Goal: Navigation & Orientation: Find specific page/section

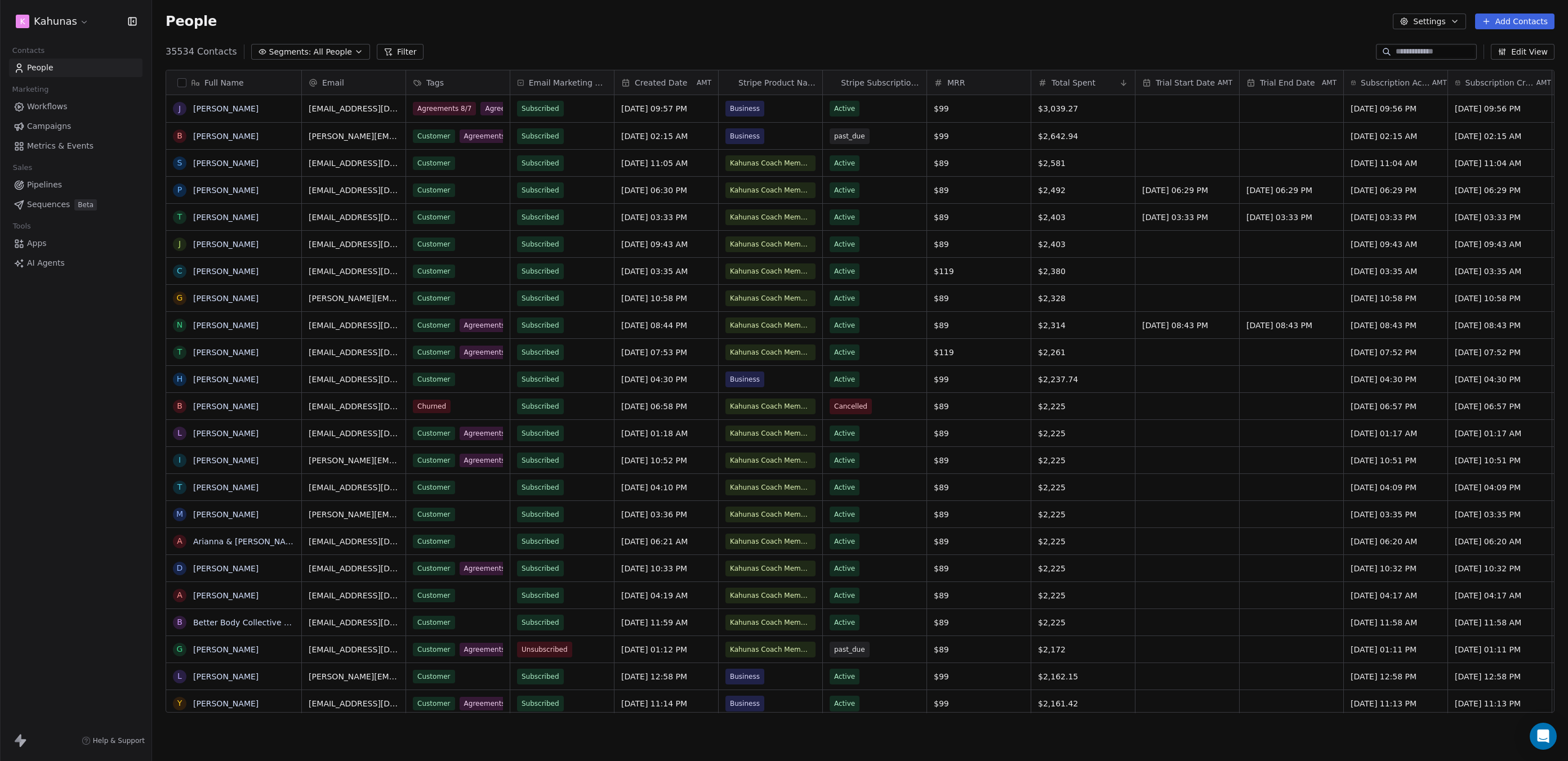
scroll to position [662, 1408]
click at [79, 20] on html "K Kahunas Contacts People Marketing Workflows Campaigns Metrics & Events Sales …" at bounding box center [784, 380] width 1568 height 761
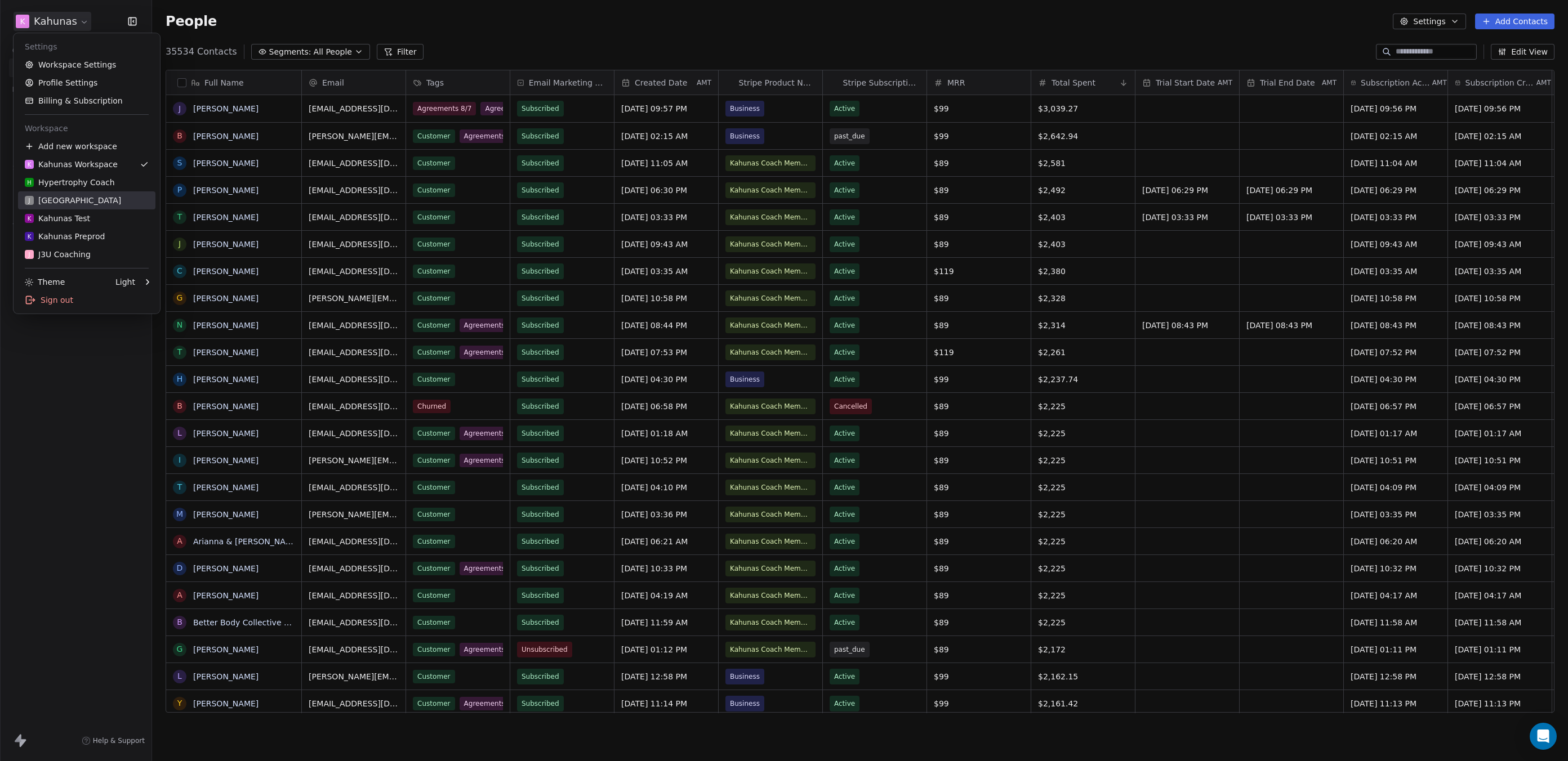
click at [92, 197] on div "J J3 University" at bounding box center [87, 200] width 124 height 11
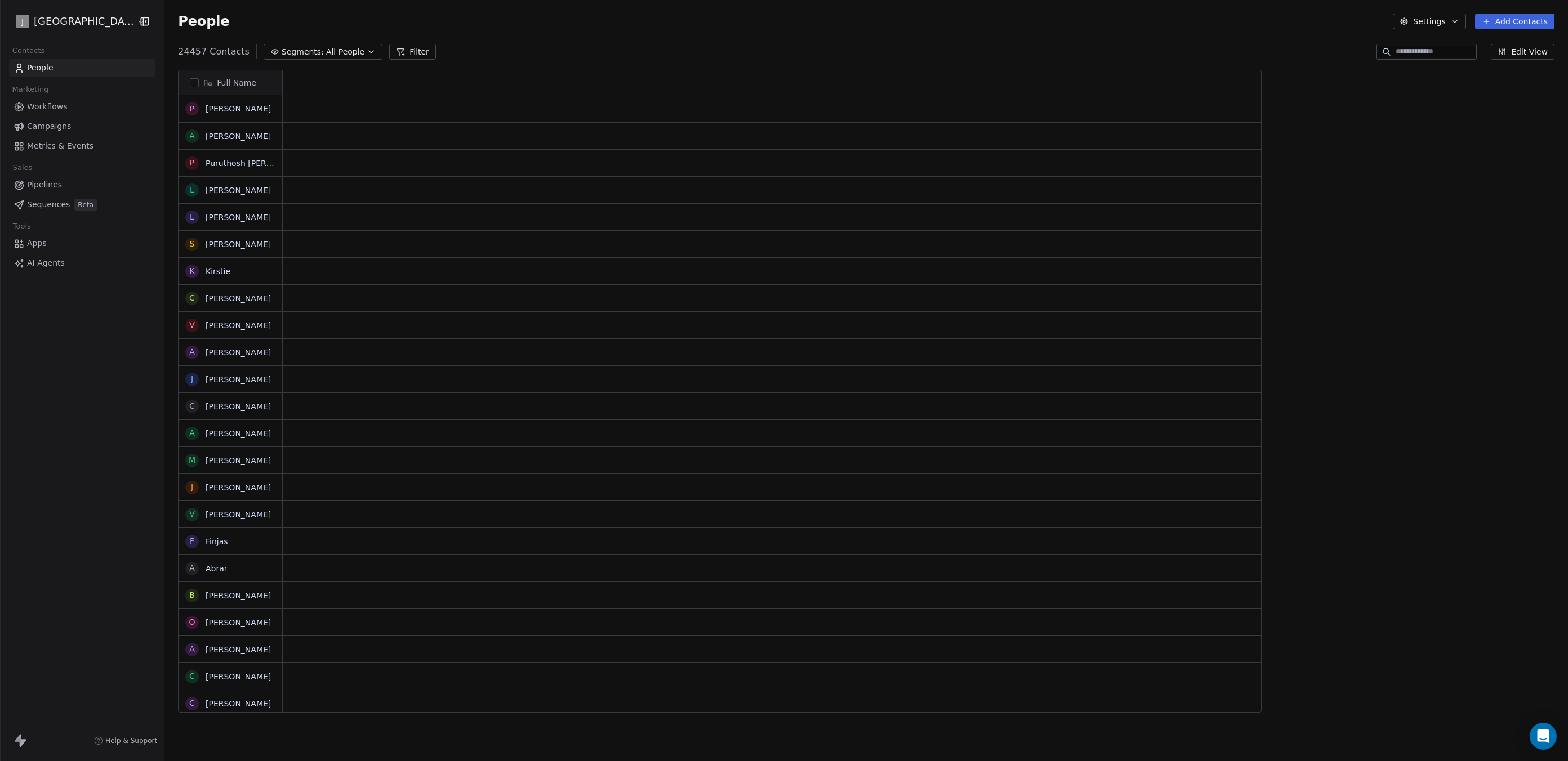
scroll to position [662, 1408]
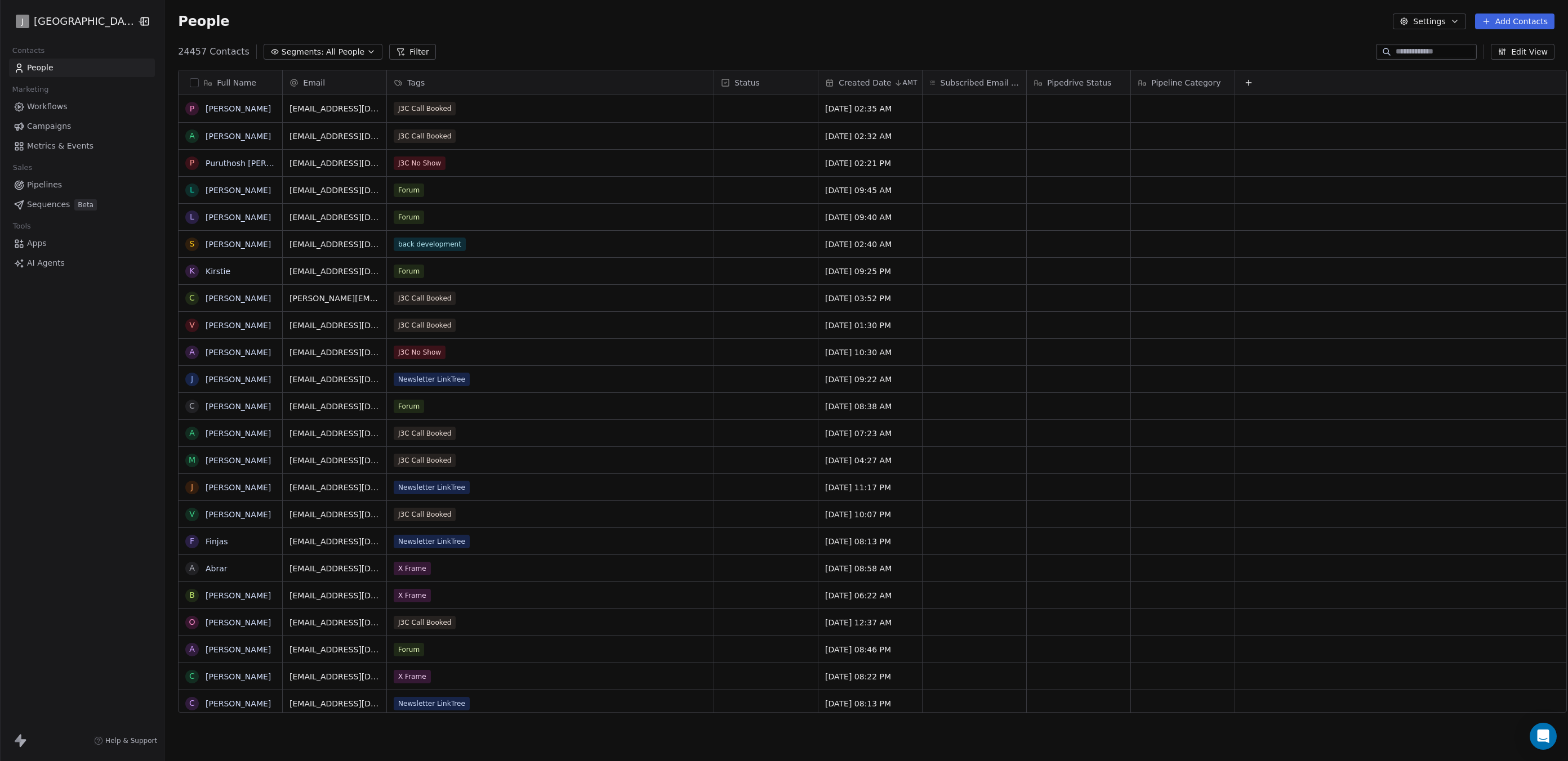
click at [73, 104] on link "Workflows" at bounding box center [82, 107] width 146 height 19
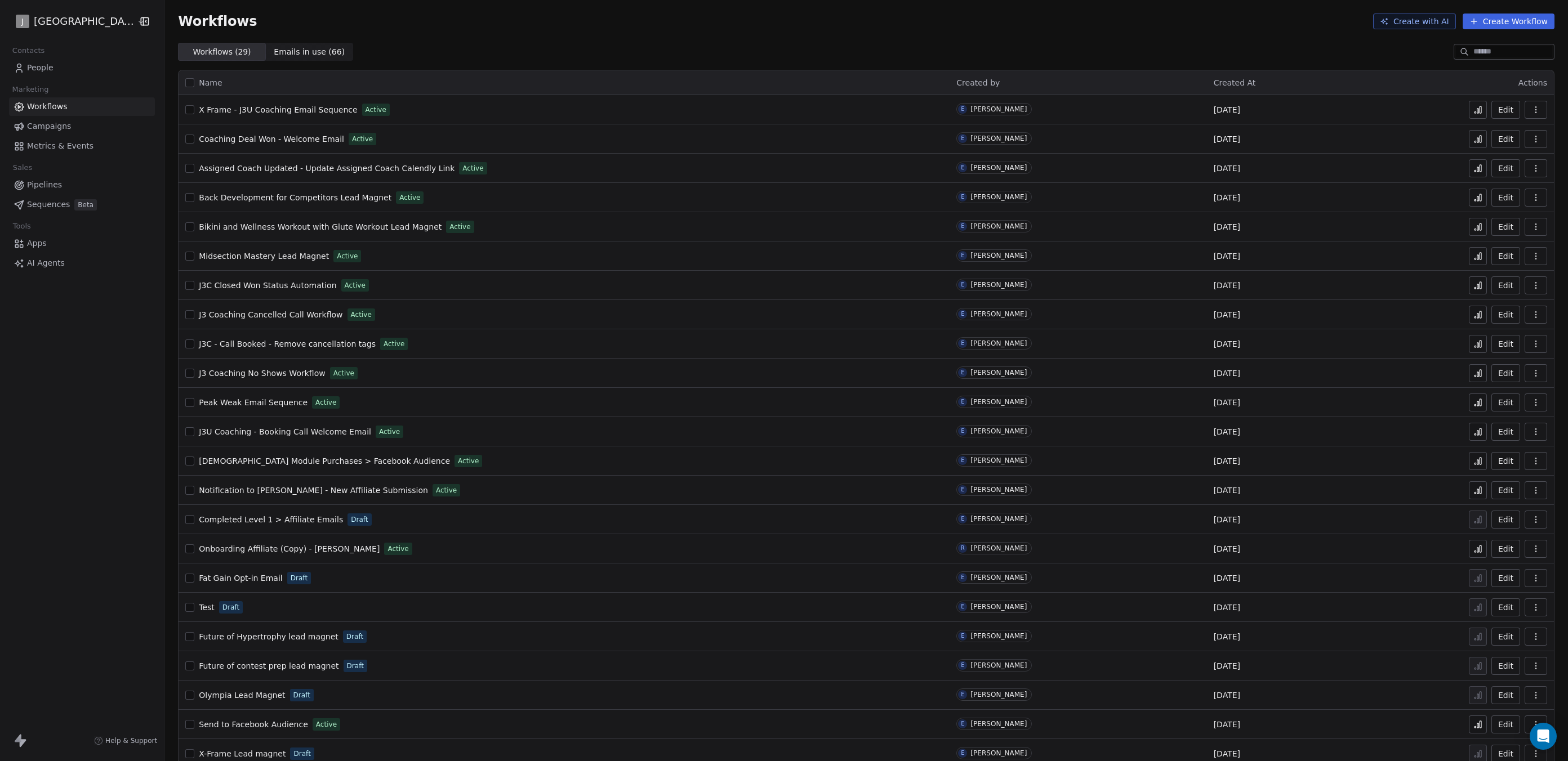
click at [293, 201] on span "Back Development for Competitors Lead Magnet" at bounding box center [295, 197] width 193 height 9
click at [336, 230] on span "Bikini and Wellness Workout with Glute Workout Lead Magnet" at bounding box center [320, 227] width 243 height 9
click at [254, 256] on span "Midsection Mastery Lead Magnet" at bounding box center [264, 256] width 130 height 9
